Goal: Use online tool/utility: Utilize a website feature to perform a specific function

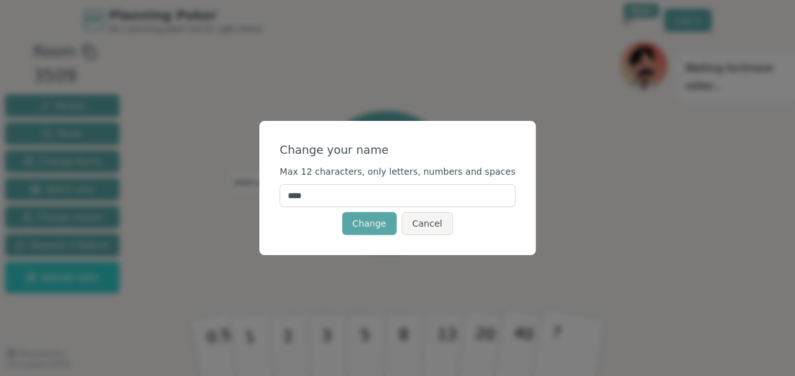
click at [356, 201] on input "****" at bounding box center [398, 195] width 236 height 23
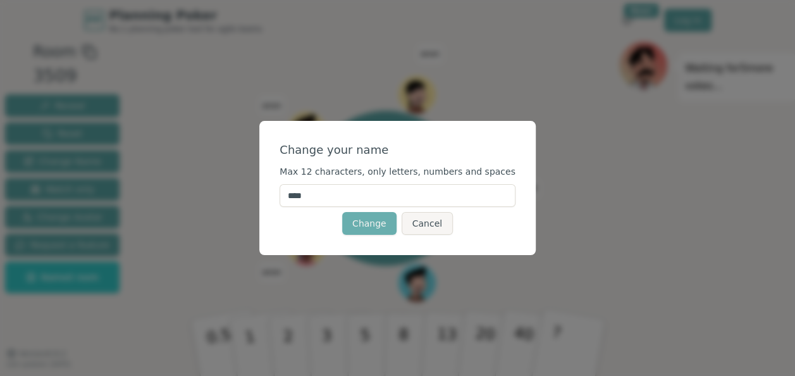
type input "****"
click at [358, 217] on button "Change" at bounding box center [369, 223] width 54 height 23
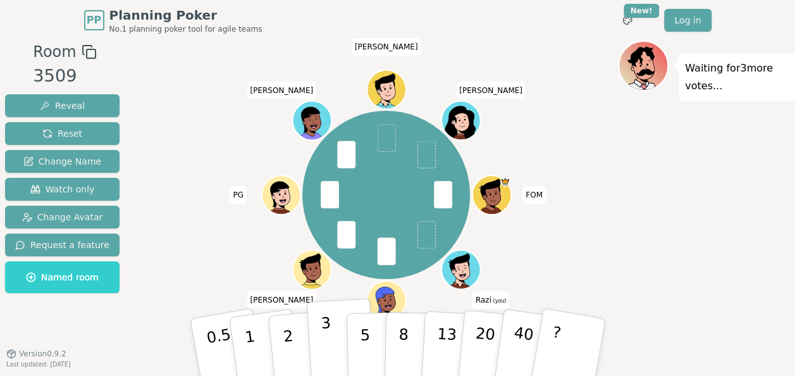
click at [316, 348] on button "3" at bounding box center [340, 347] width 69 height 99
click at [677, 206] on div "Waiting for 2 more votes..." at bounding box center [706, 214] width 177 height 348
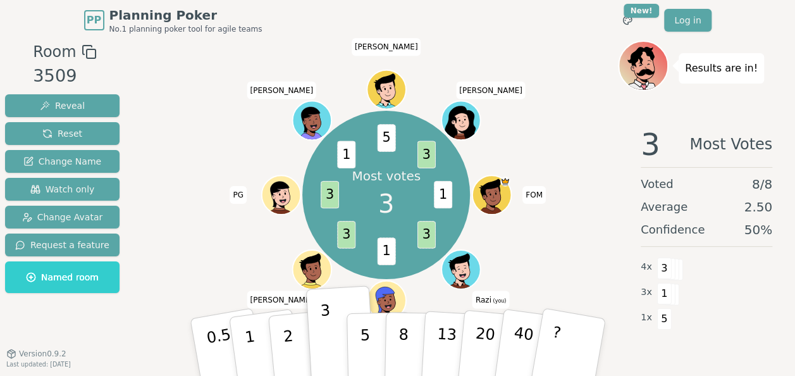
scroll to position [13, 0]
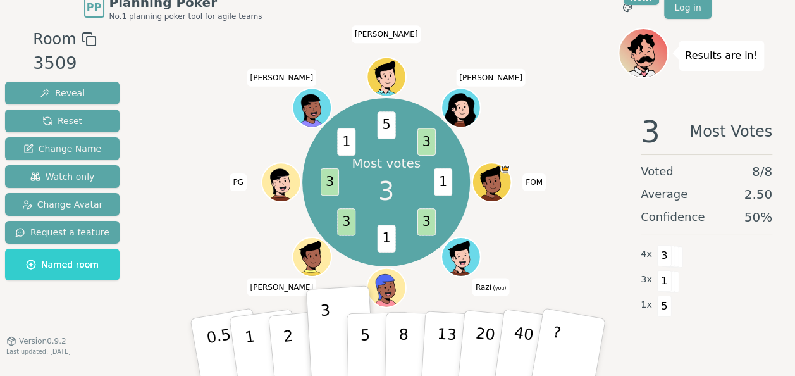
drag, startPoint x: 684, startPoint y: 149, endPoint x: 709, endPoint y: 94, distance: 60.3
drag, startPoint x: 709, startPoint y: 94, endPoint x: 581, endPoint y: 55, distance: 134.1
click at [581, 55] on div "Most votes 3 1 3 1 3 3 1 5 3 FOM Razi (you) [PERSON_NAME] [PERSON_NAME] [PERSON…" at bounding box center [386, 182] width 464 height 263
drag, startPoint x: 558, startPoint y: 138, endPoint x: 539, endPoint y: 123, distance: 24.8
click at [539, 123] on div "Most votes 3 1 3 1 3 3 1 5 3 FOM Razi (you) [PERSON_NAME] [PERSON_NAME] [PERSON…" at bounding box center [386, 182] width 464 height 263
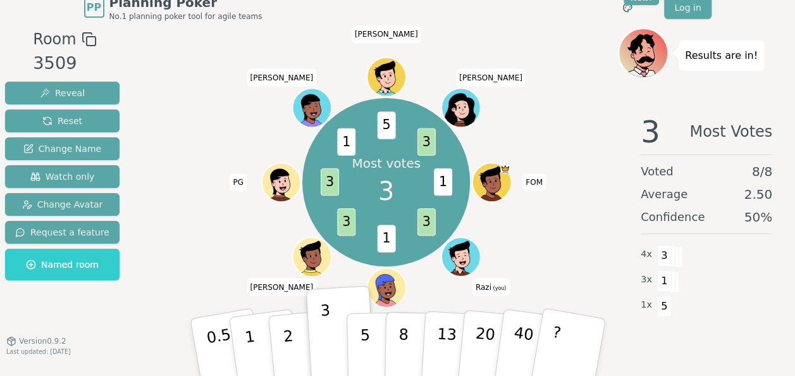
click at [532, 130] on div "Most votes 3 1 3 1 3 3 1 5 3 FOM Razi (you) [PERSON_NAME] [PERSON_NAME] [PERSON…" at bounding box center [386, 182] width 464 height 263
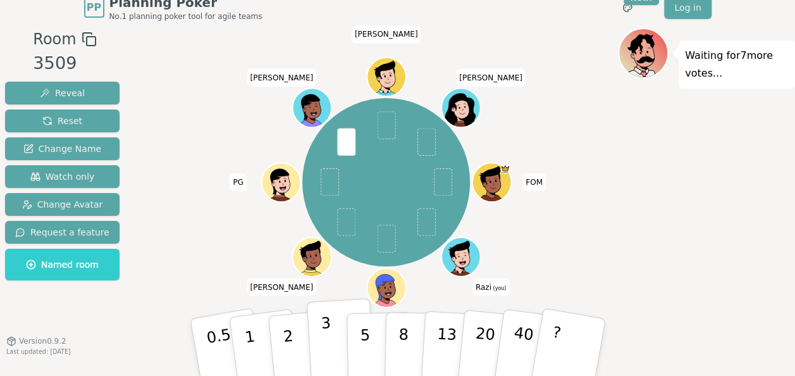
click at [329, 326] on button "3" at bounding box center [340, 347] width 69 height 99
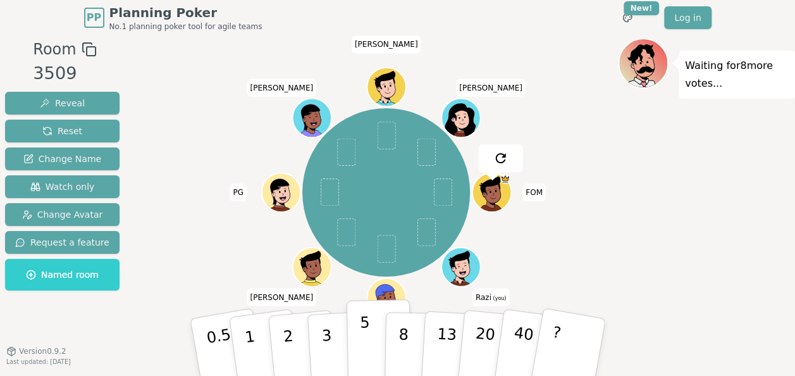
scroll to position [0, 0]
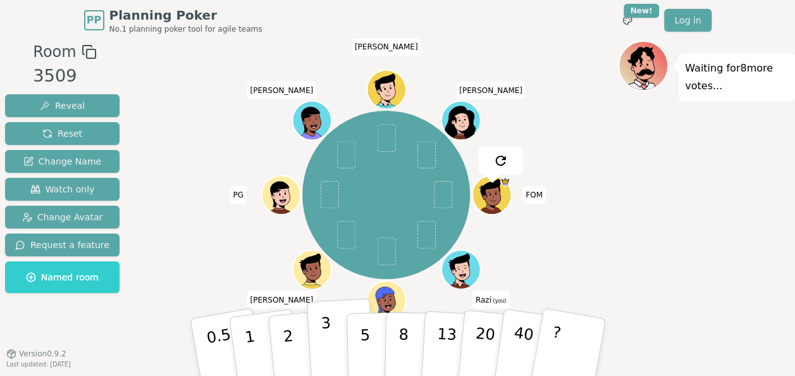
click at [331, 345] on button "3" at bounding box center [340, 347] width 69 height 99
